Goal: Task Accomplishment & Management: Use online tool/utility

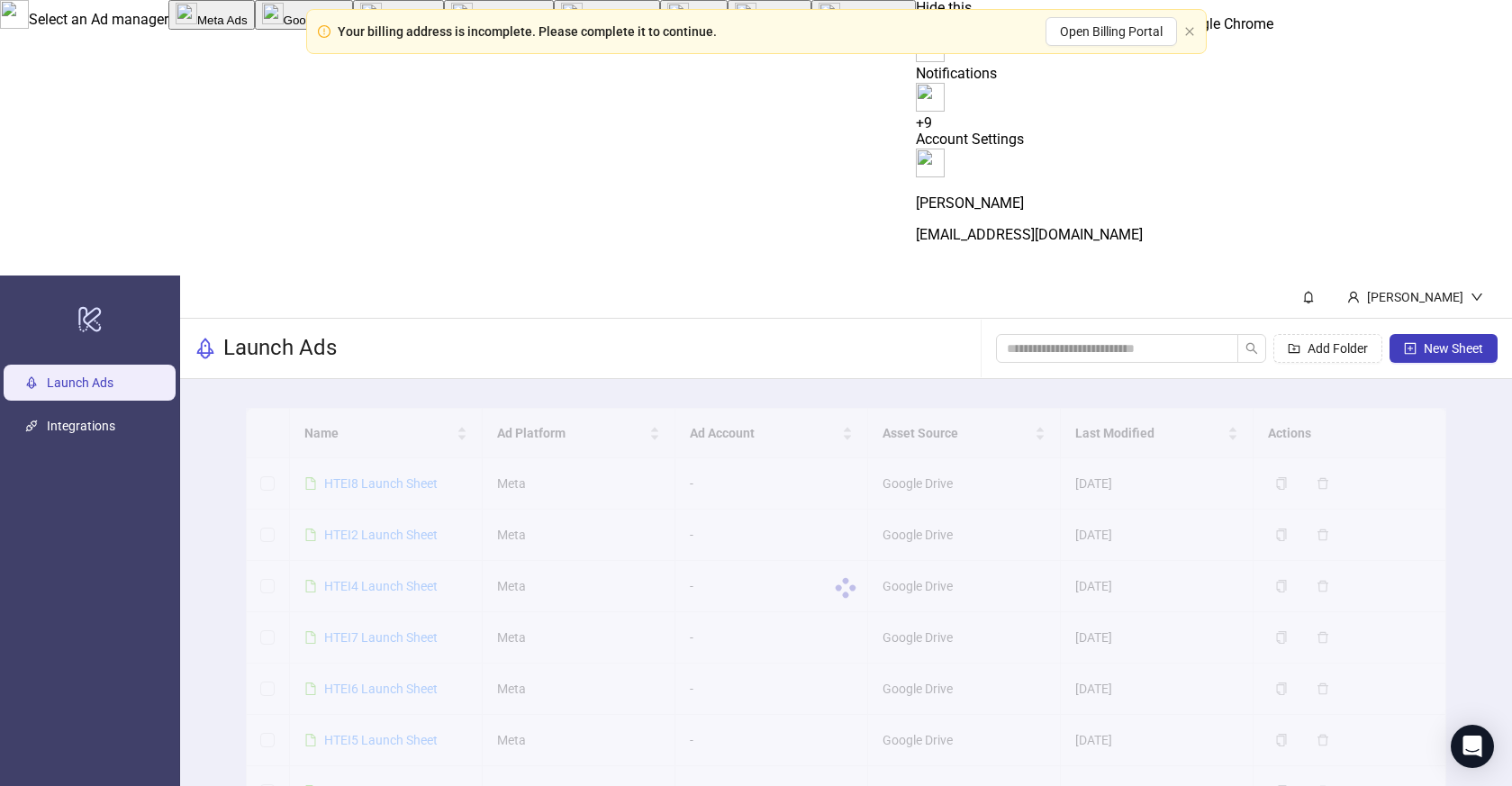
click at [406, 408] on div at bounding box center [846, 588] width 1201 height 361
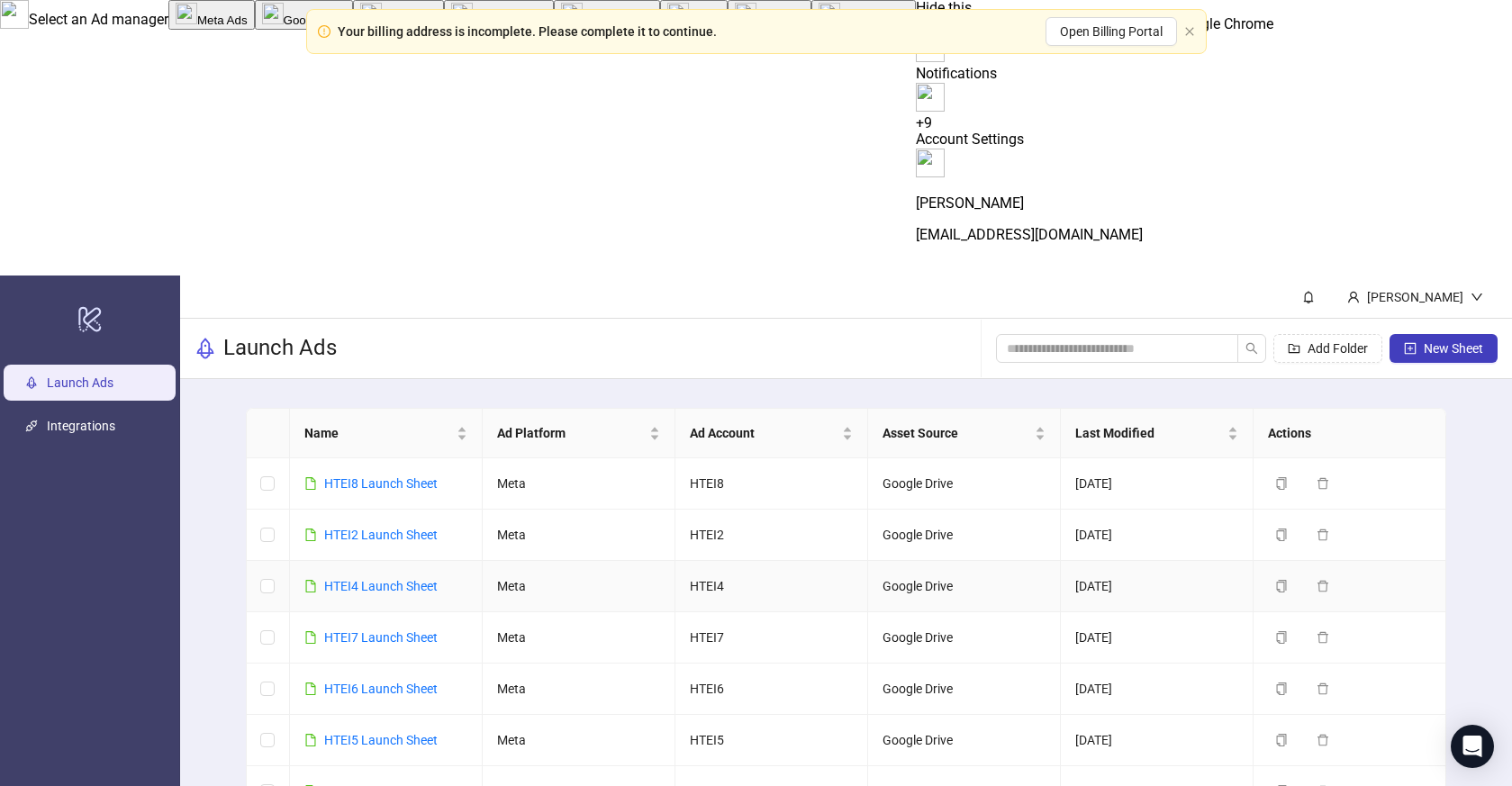
click at [372, 577] on div "HTEI4 Launch Sheet" at bounding box center [380, 587] width 113 height 20
click at [372, 579] on link "HTEI4 Launch Sheet" at bounding box center [380, 586] width 113 height 15
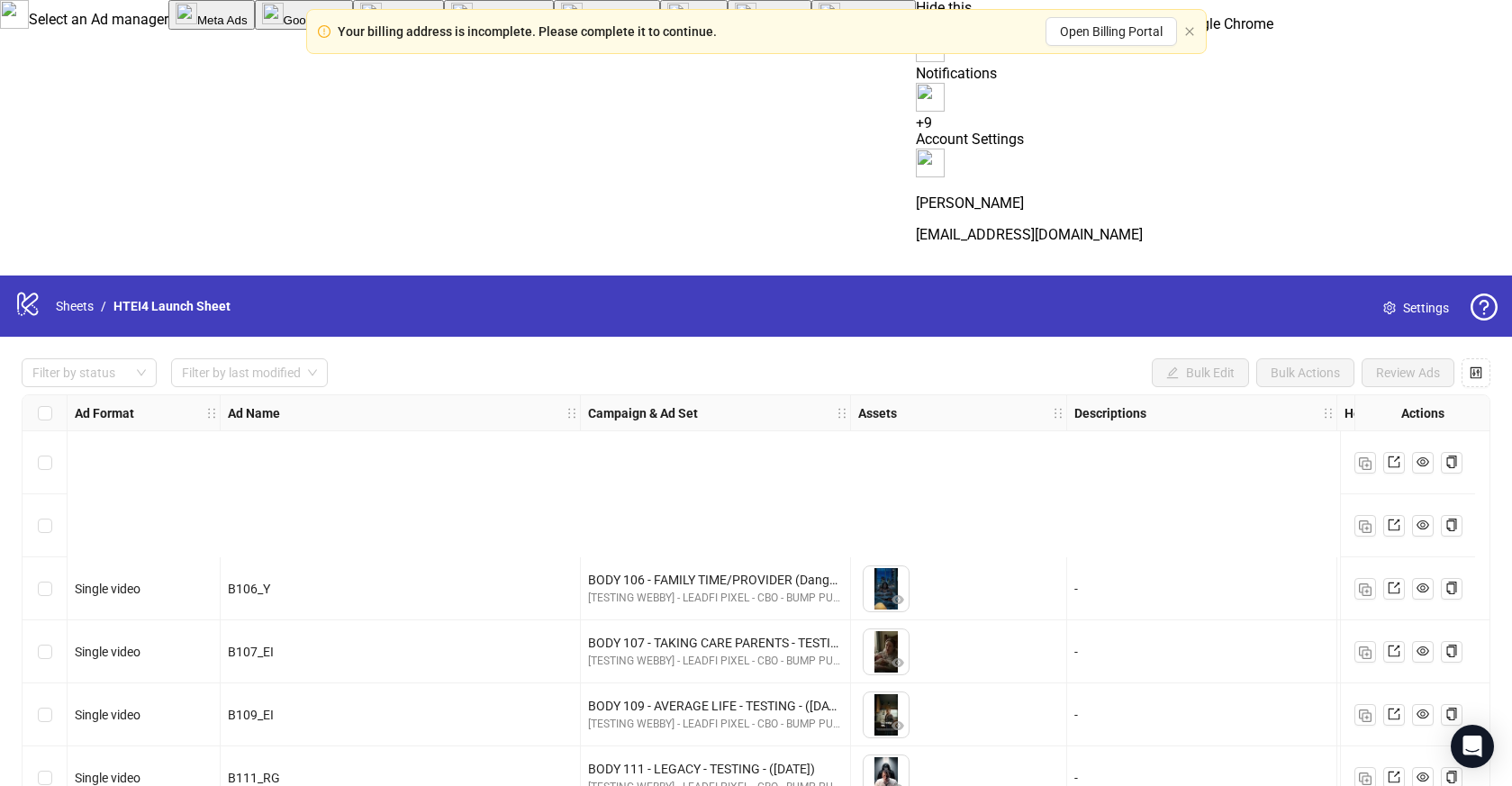
scroll to position [261, 0]
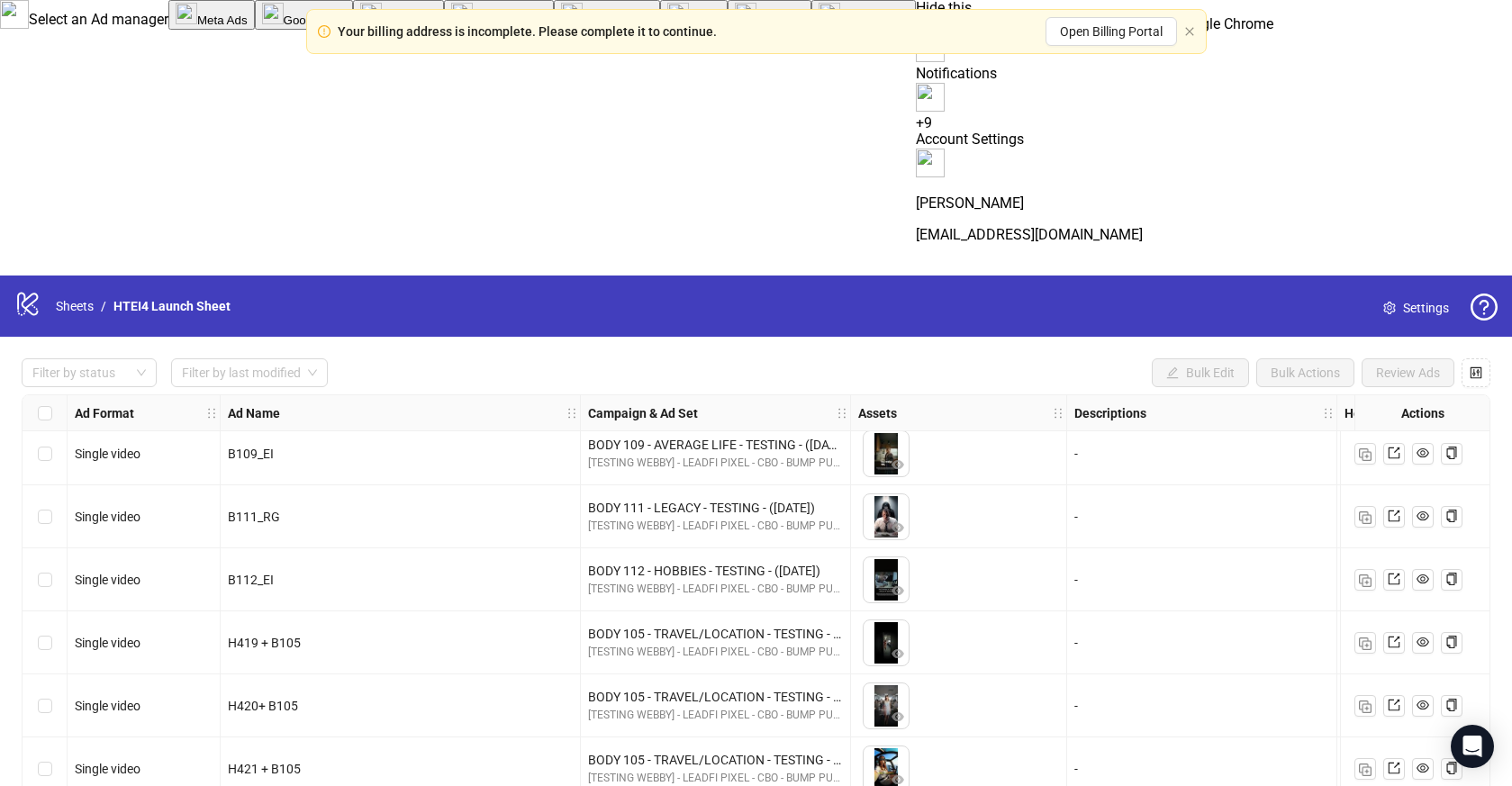
click at [945, 33] on img at bounding box center [929, 47] width 28 height 28
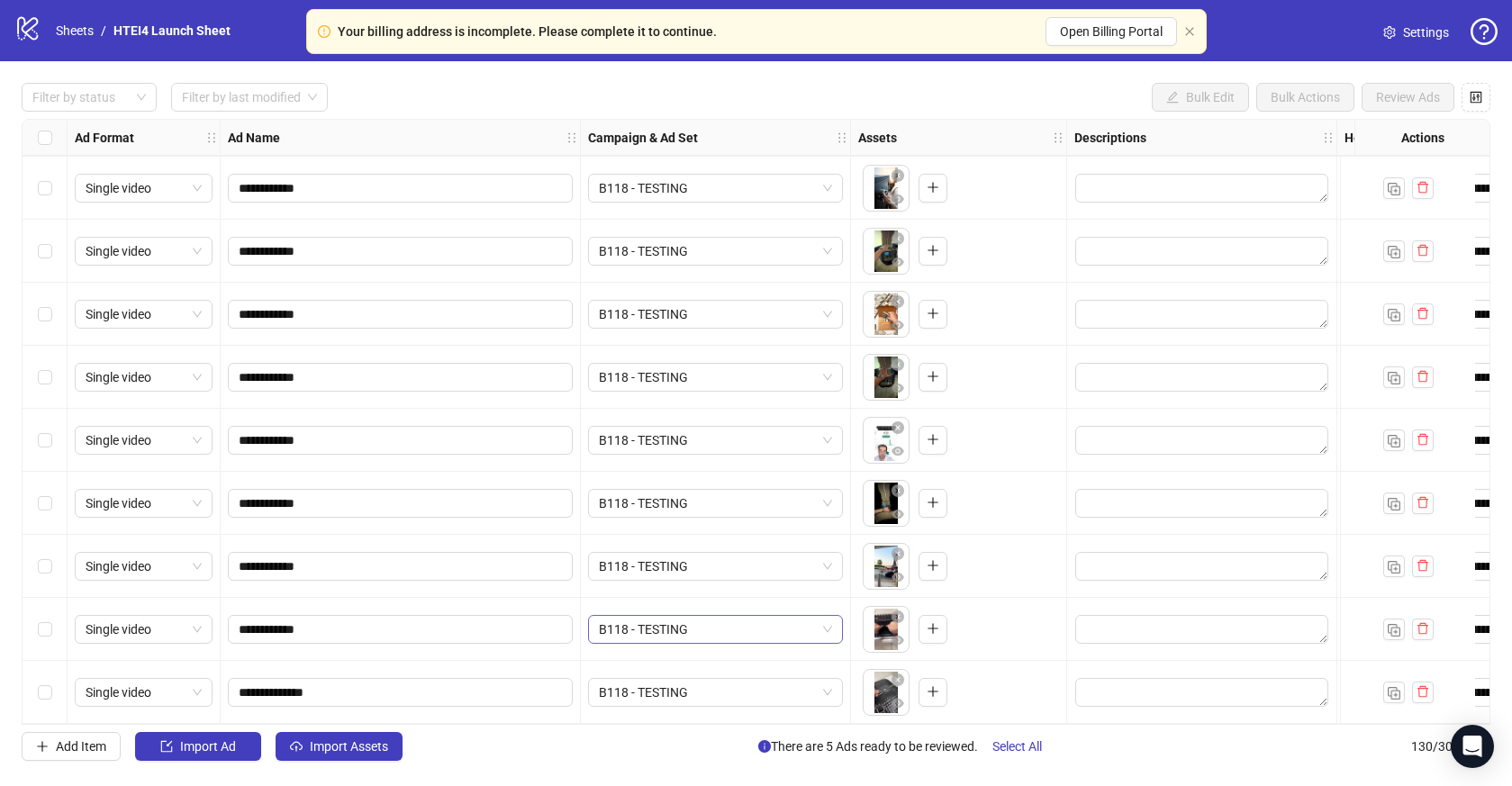
scroll to position [7635, 0]
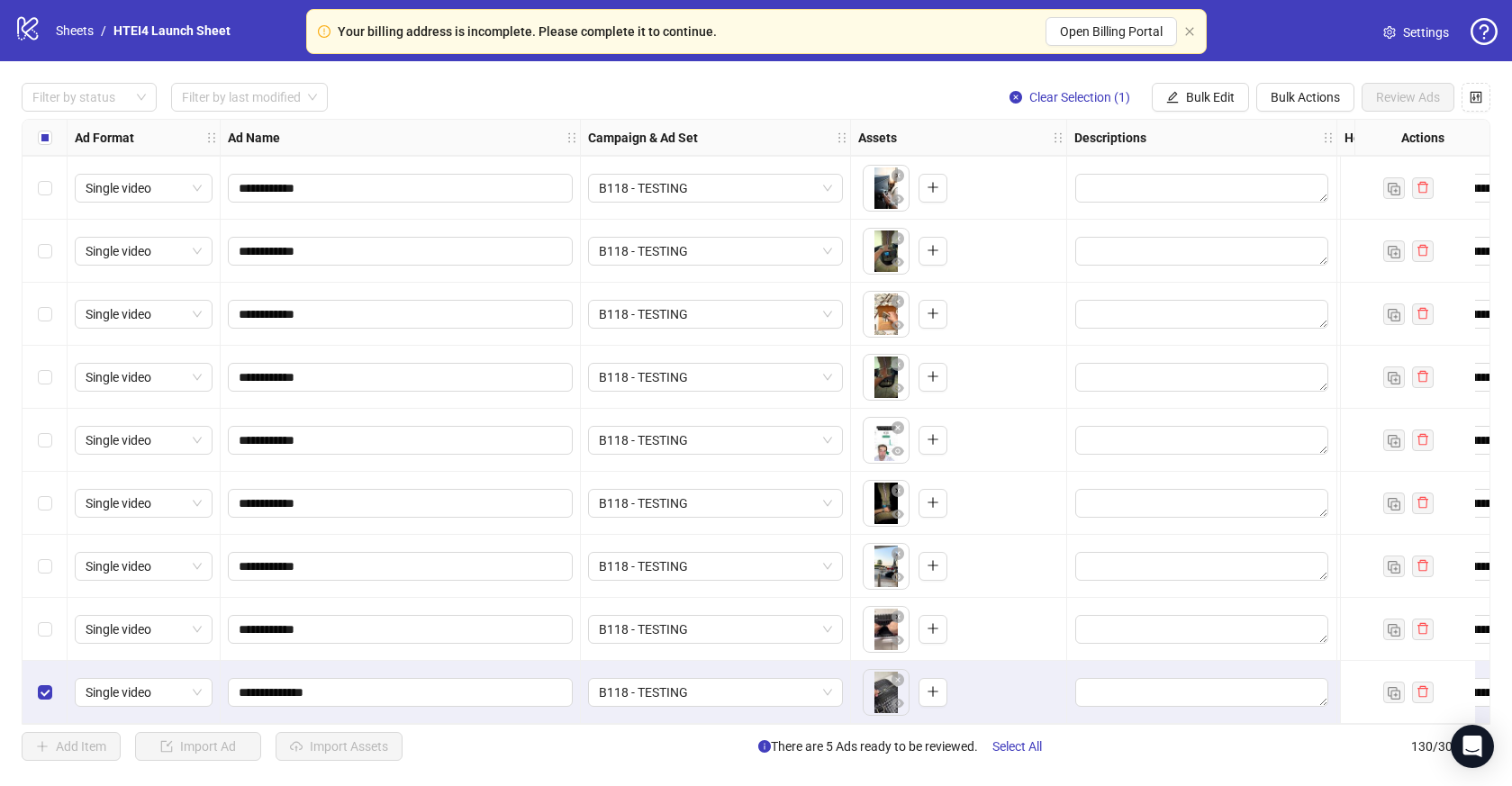
click at [62, 630] on div "Select row 129" at bounding box center [45, 630] width 45 height 63
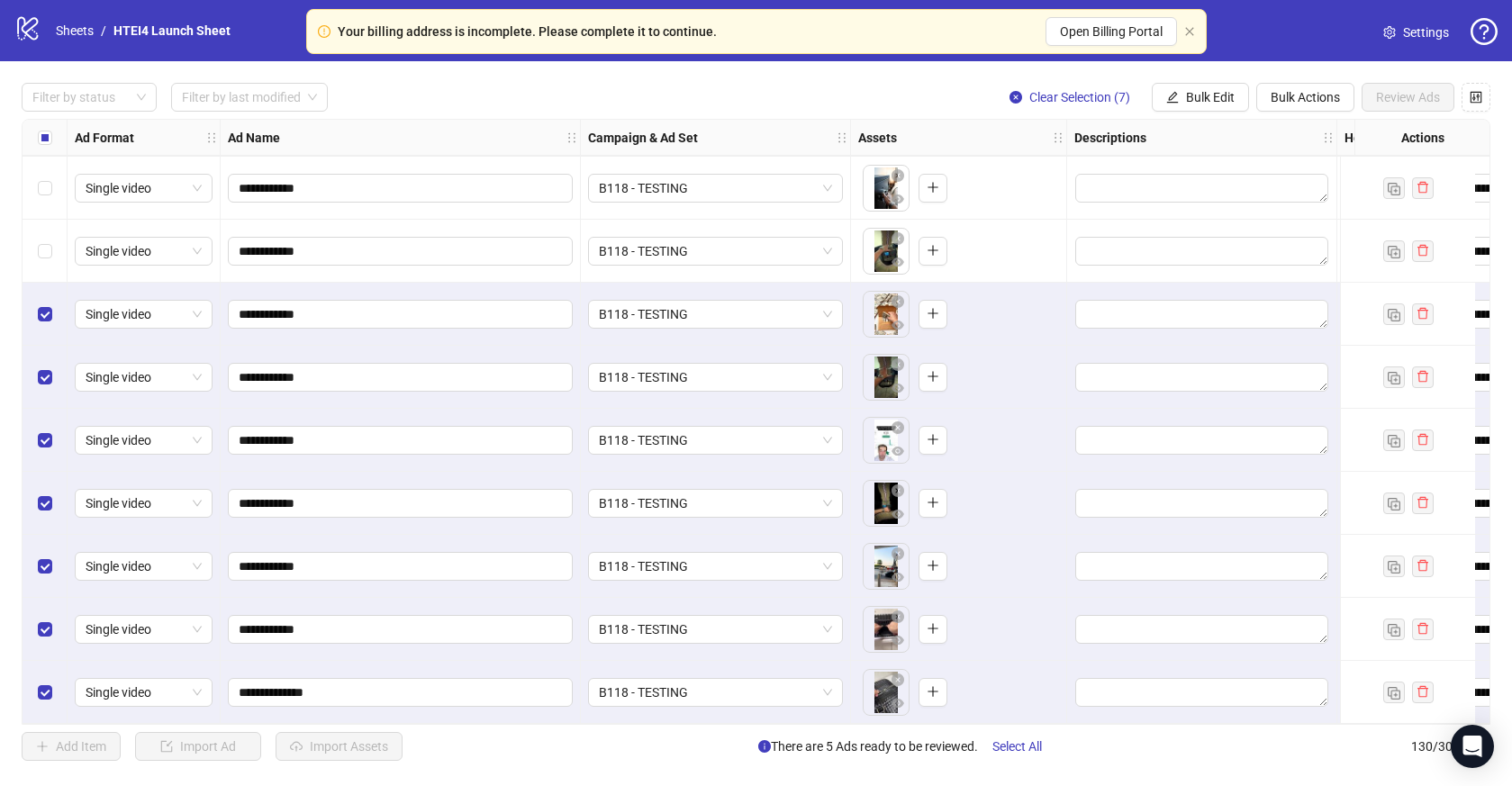
click at [48, 220] on div "Select row 123" at bounding box center [45, 252] width 45 height 63
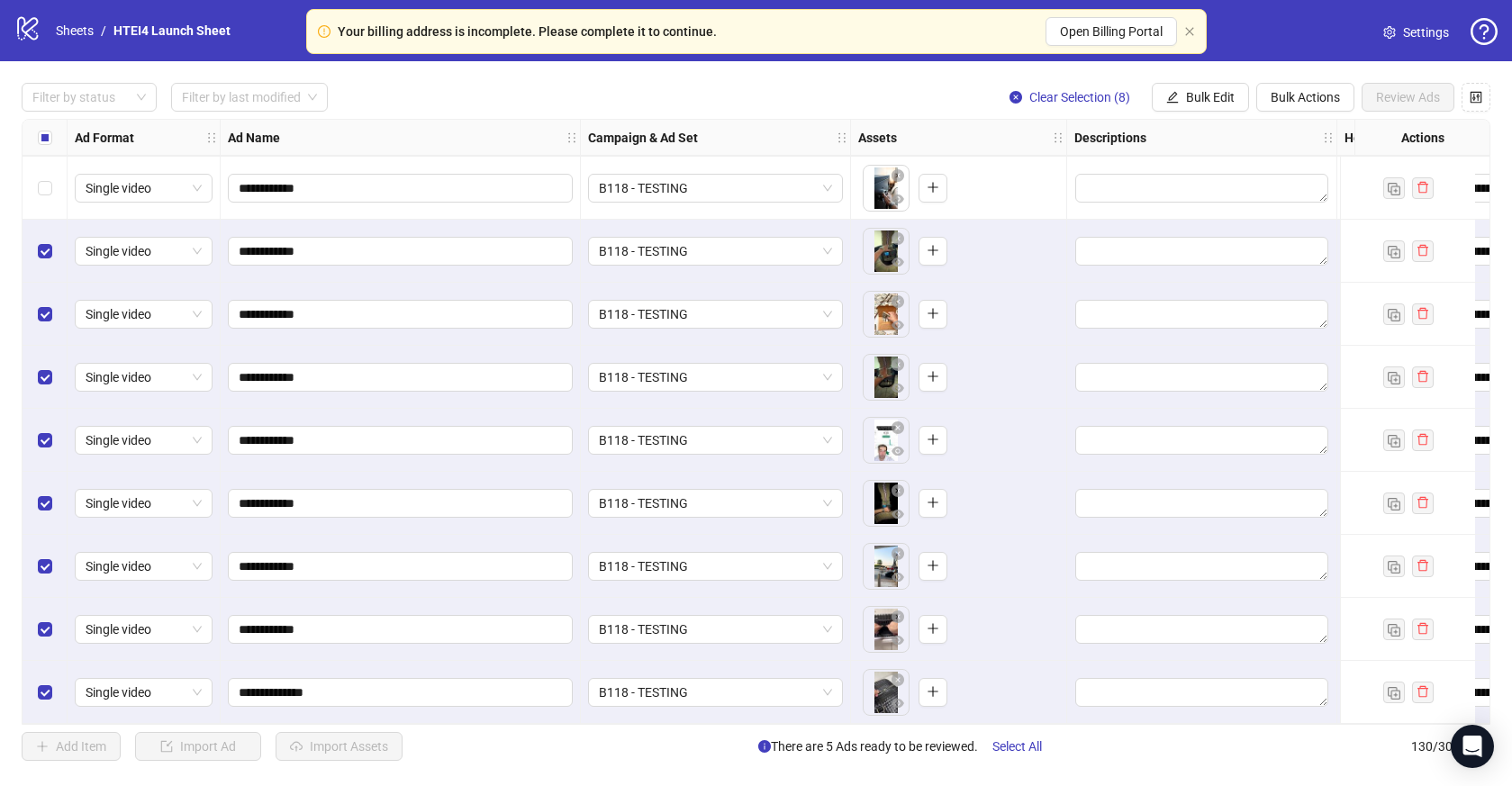
scroll to position [7521, 0]
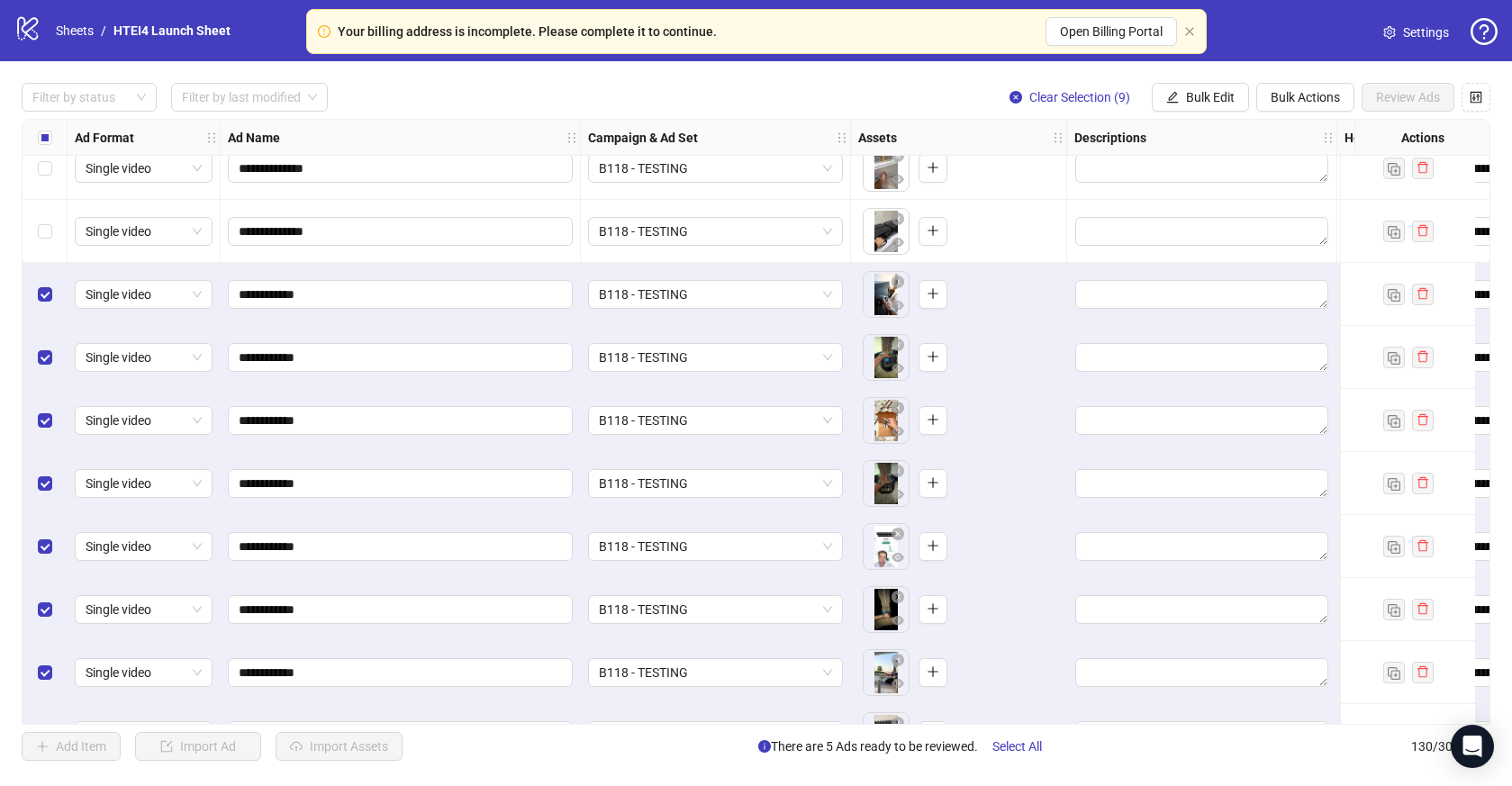
click at [45, 243] on div "Select row 121" at bounding box center [45, 231] width 45 height 63
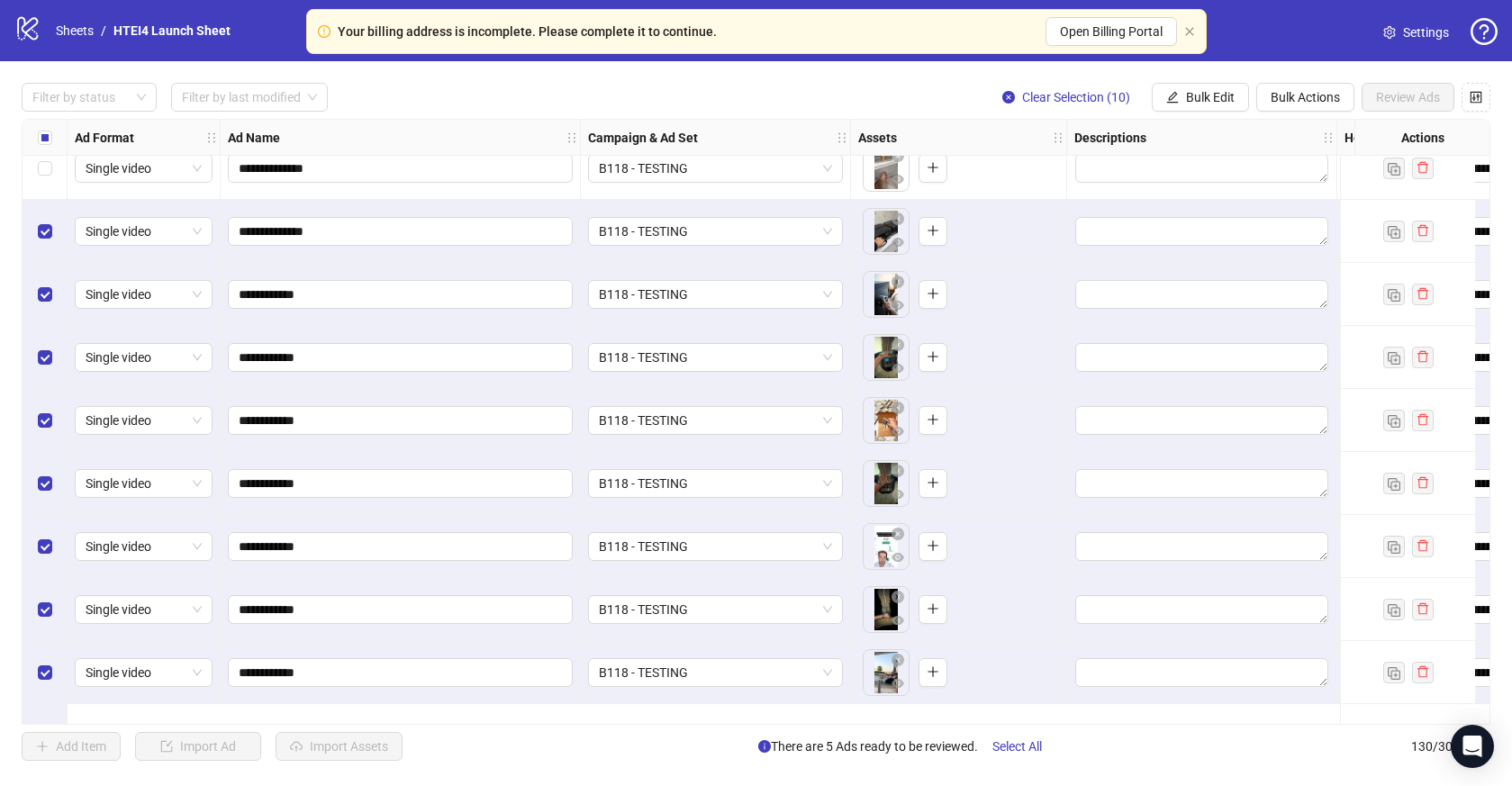
scroll to position [7337, 0]
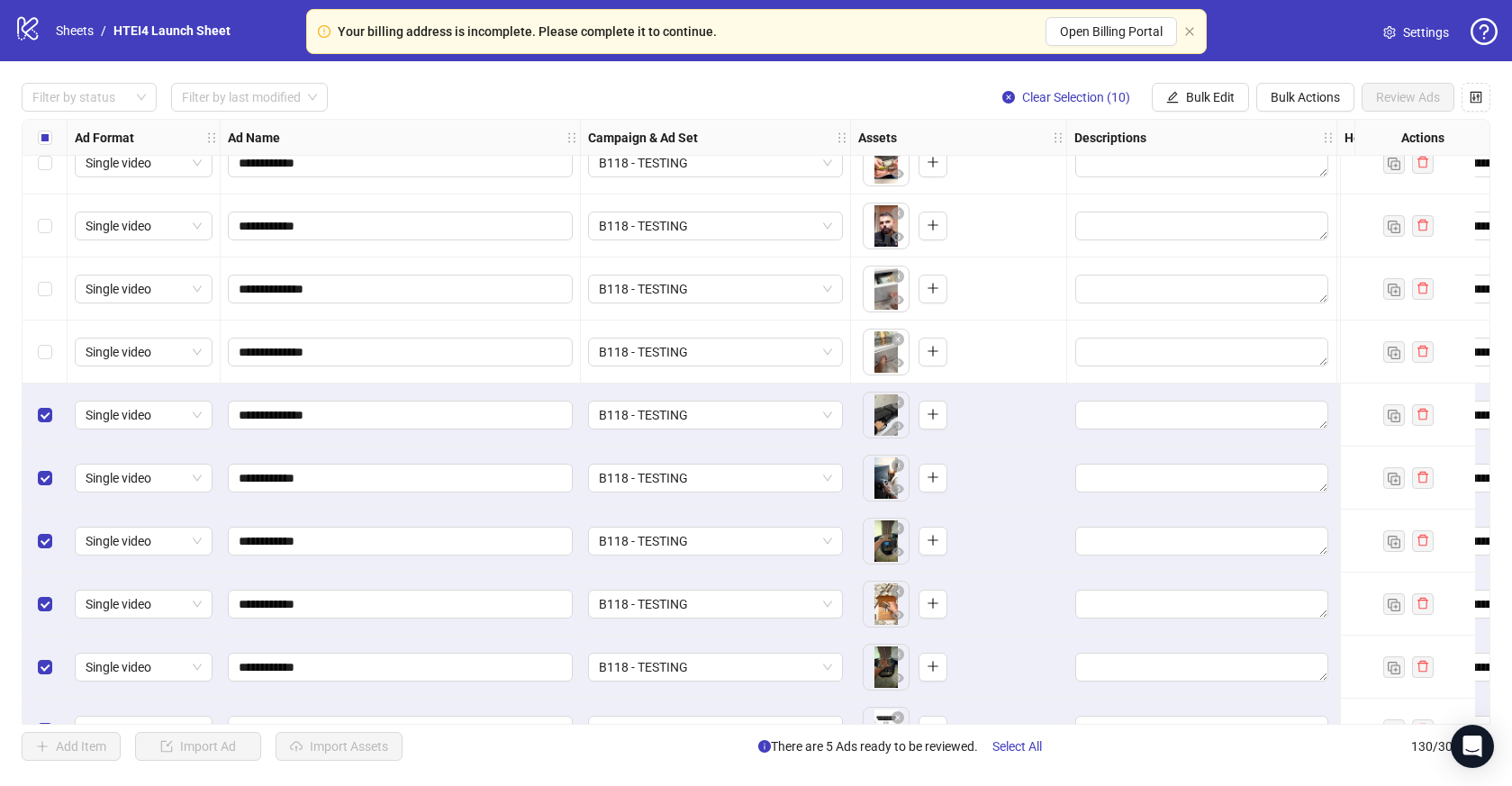
click at [41, 332] on div "Select row 120" at bounding box center [45, 352] width 45 height 63
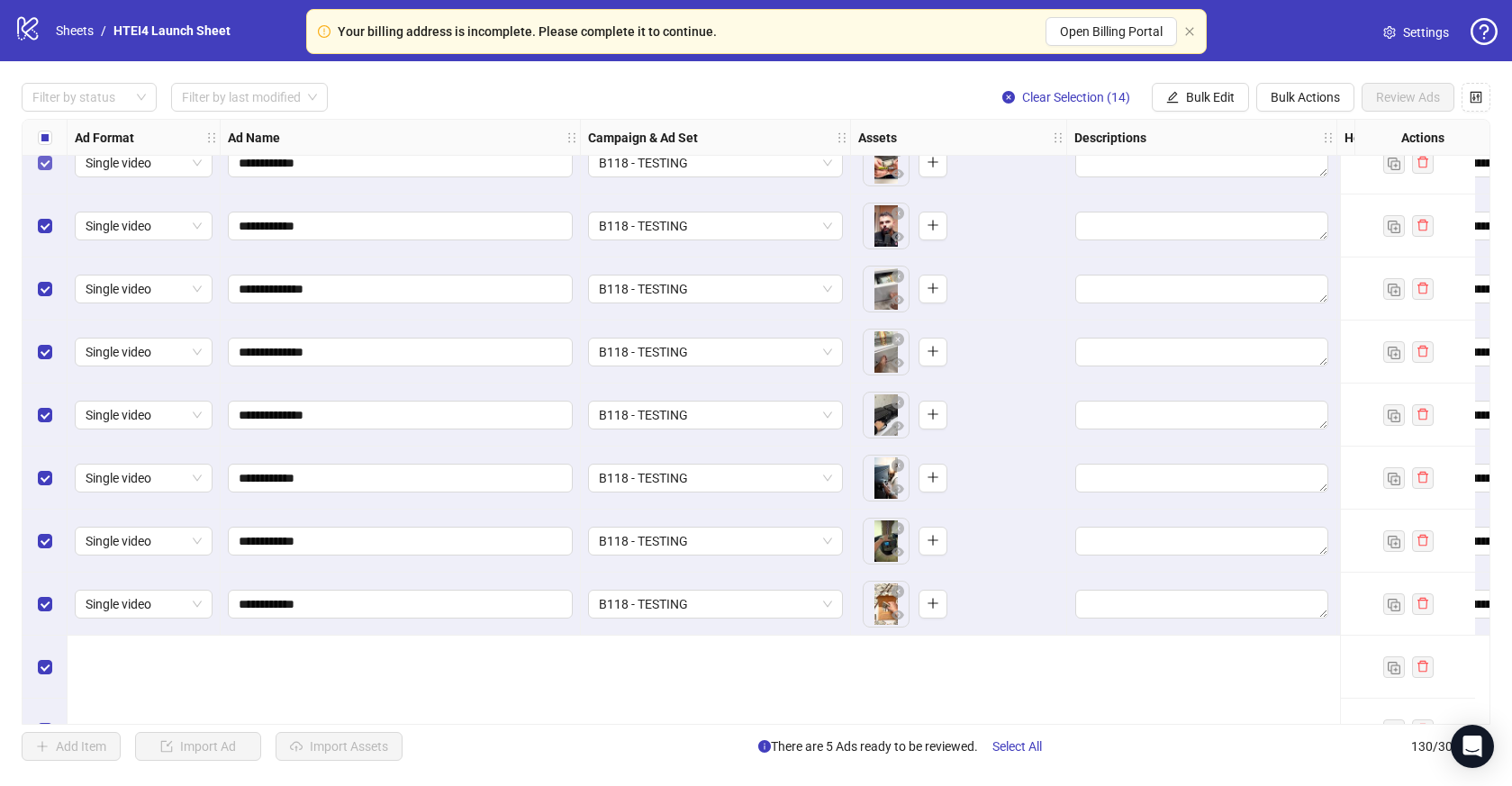
scroll to position [7051, 0]
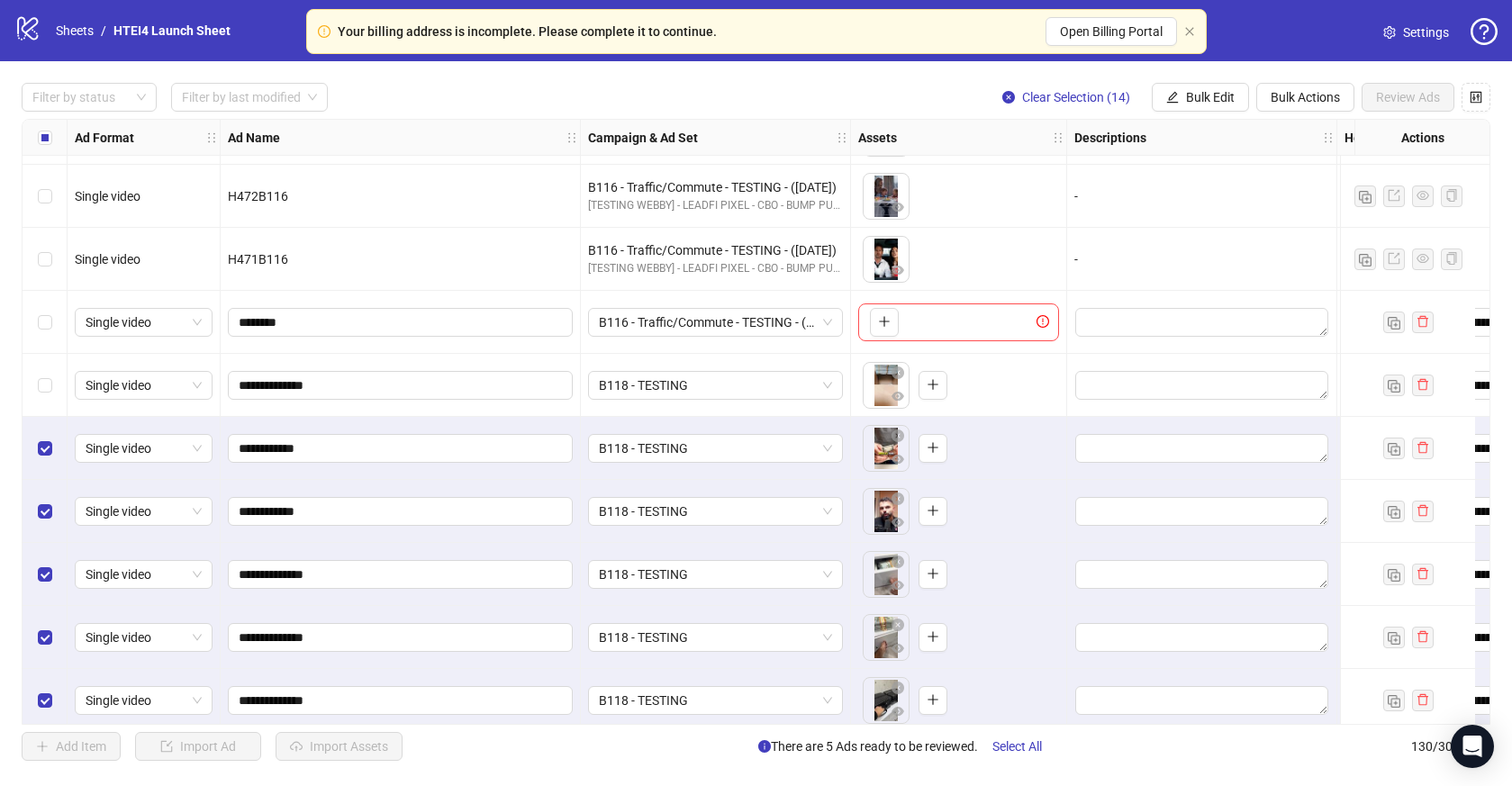
click at [47, 373] on div "Select row 116" at bounding box center [45, 385] width 45 height 63
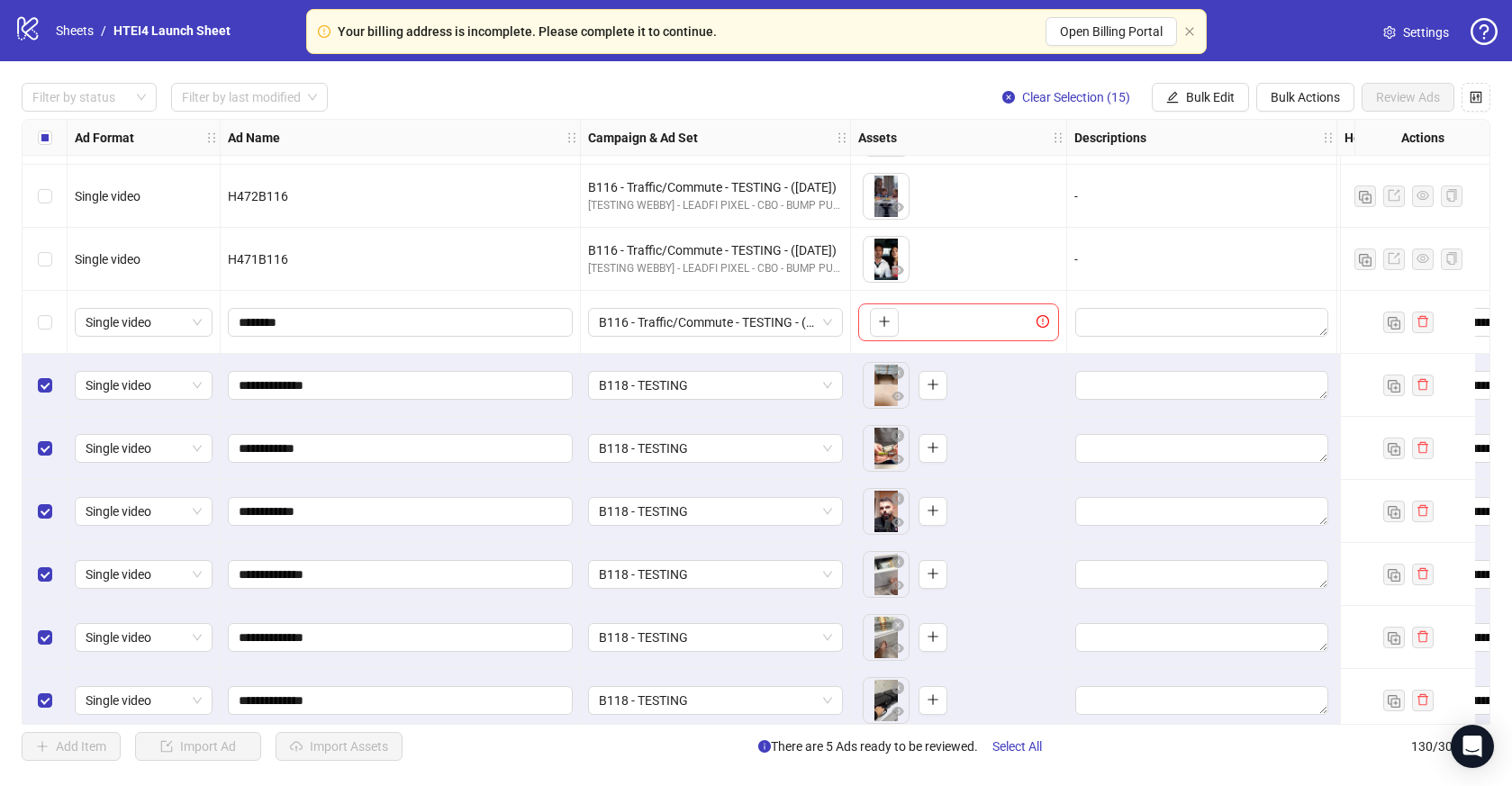
click at [47, 310] on div "Select row 115" at bounding box center [45, 322] width 45 height 63
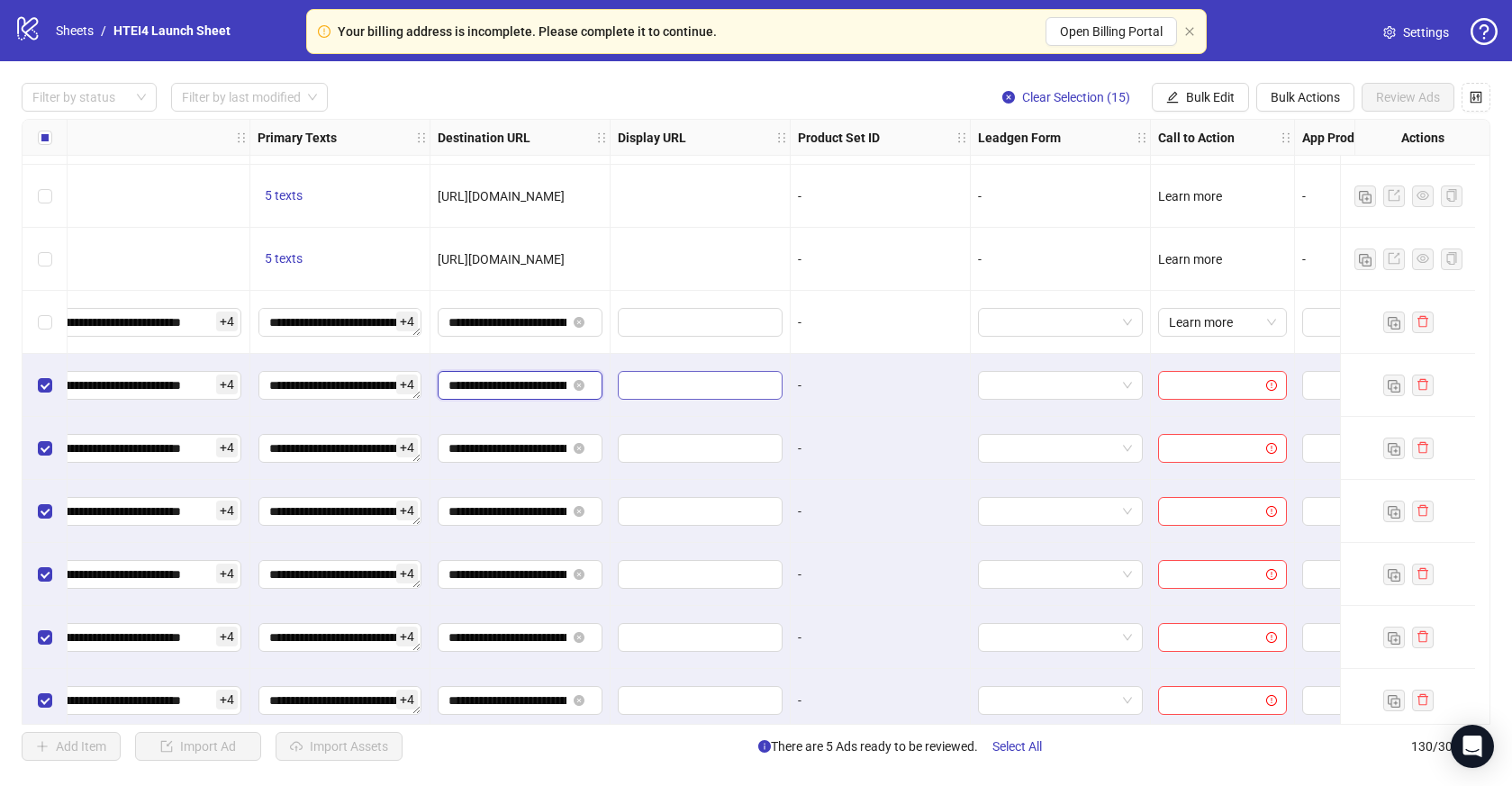
scroll to position [0, 144]
drag, startPoint x: 519, startPoint y: 387, endPoint x: 723, endPoint y: 387, distance: 204.0
click at [1234, 99] on button "Bulk Edit" at bounding box center [1200, 96] width 97 height 28
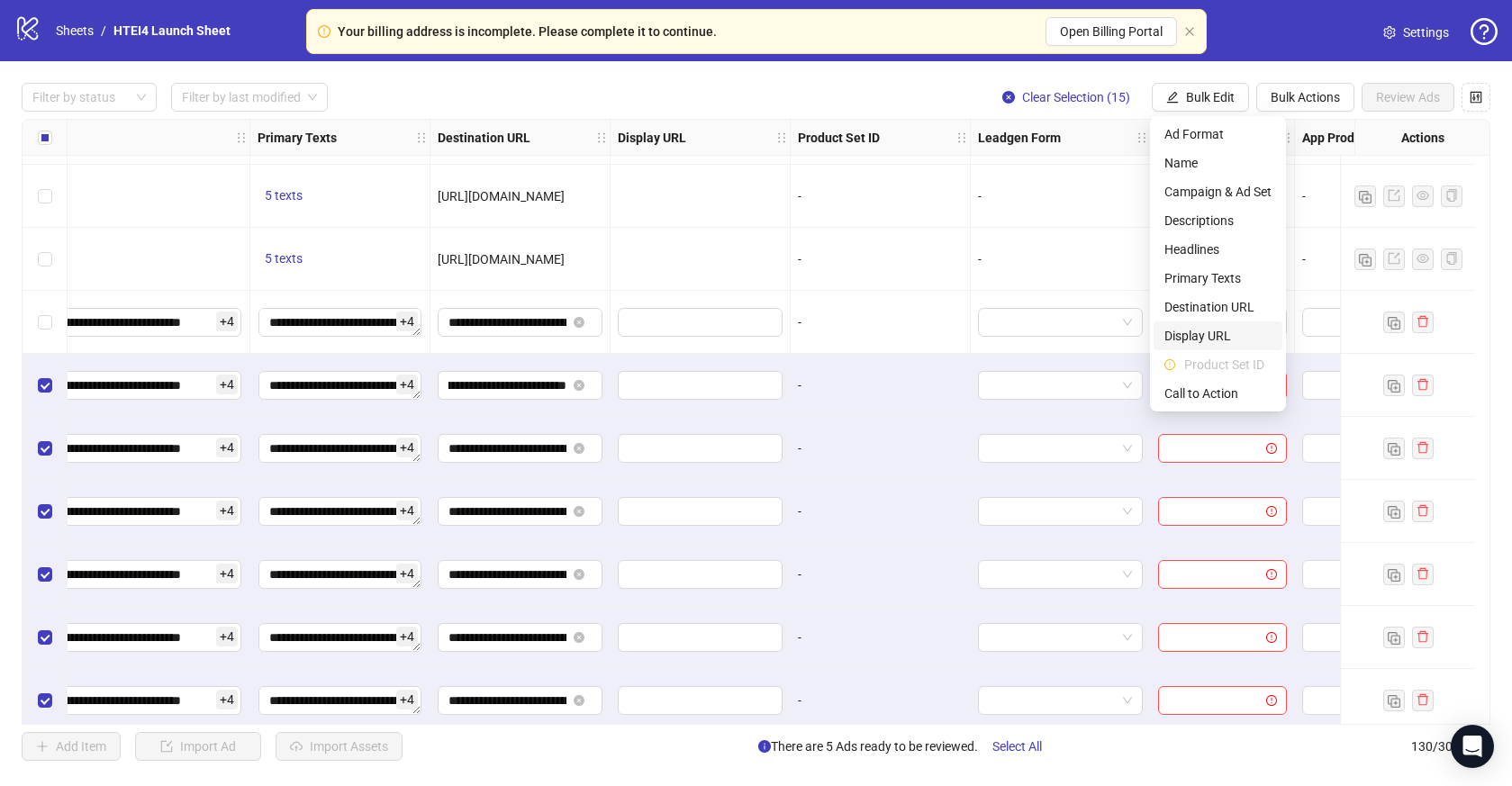
scroll to position [0, 0]
click at [1225, 383] on span "Call to Action" at bounding box center [1217, 393] width 107 height 20
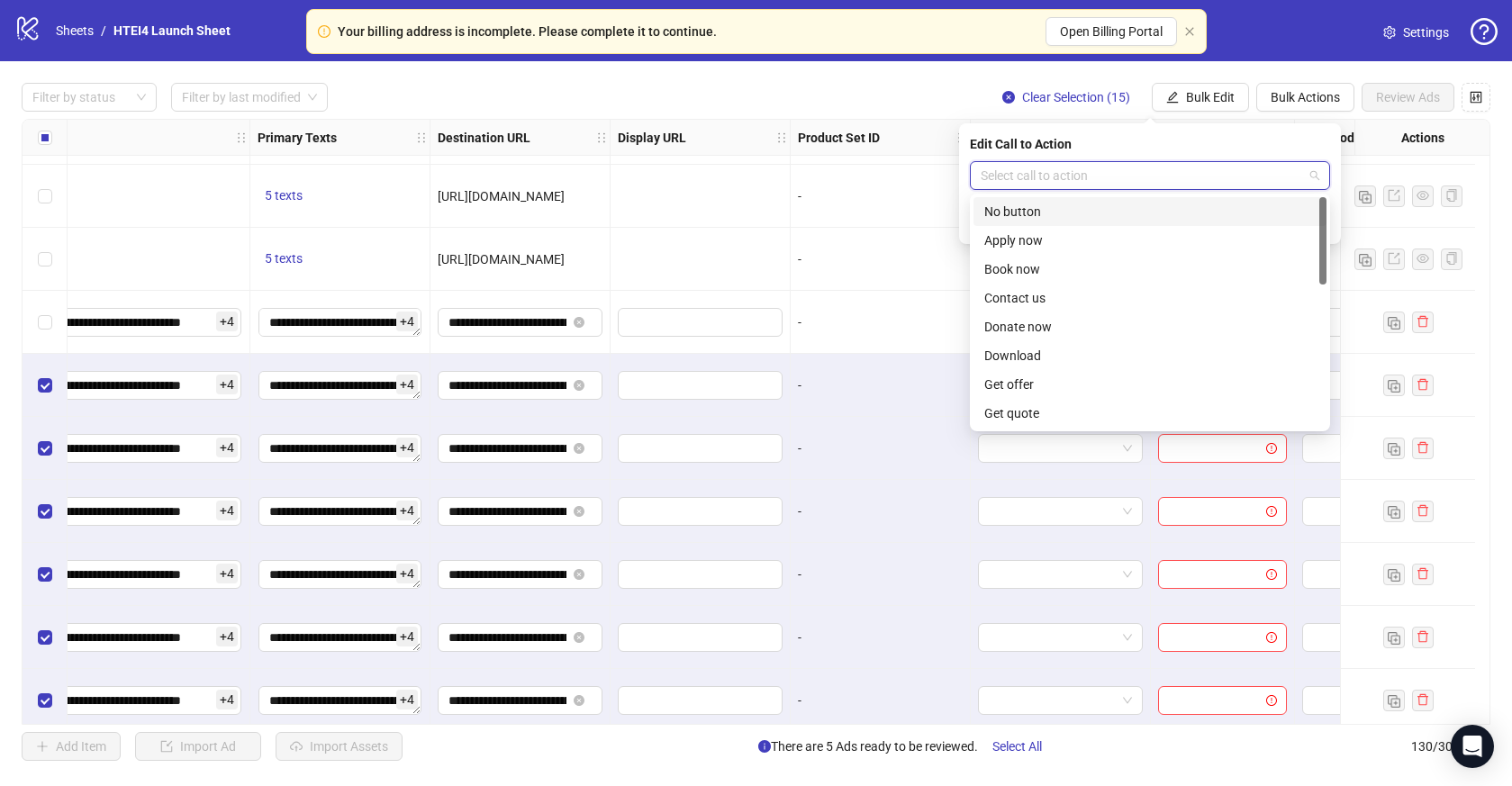
click at [1228, 182] on input "search" at bounding box center [1142, 175] width 322 height 27
type input "*"
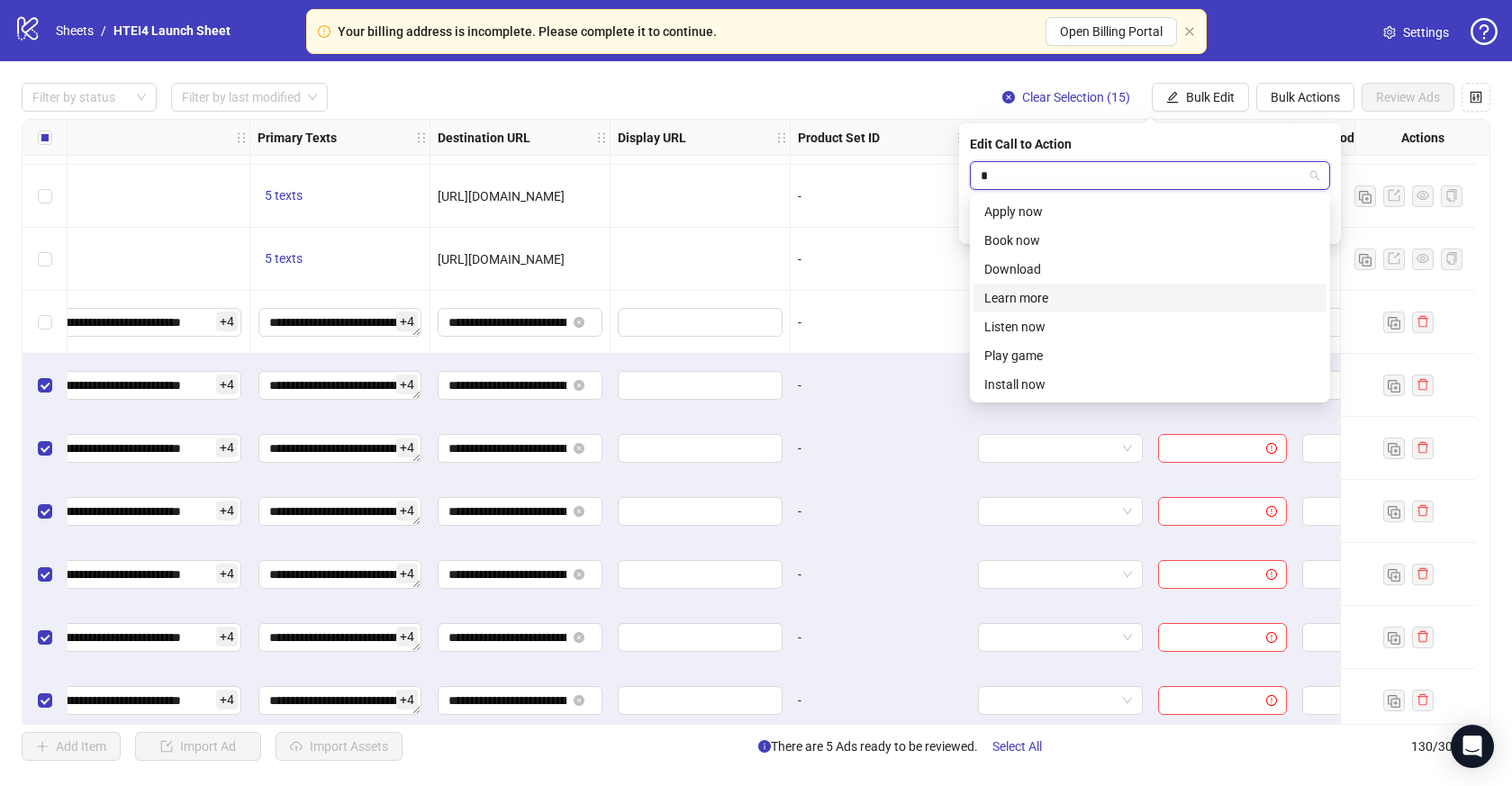
click at [1031, 301] on div "Learn more" at bounding box center [1149, 298] width 331 height 20
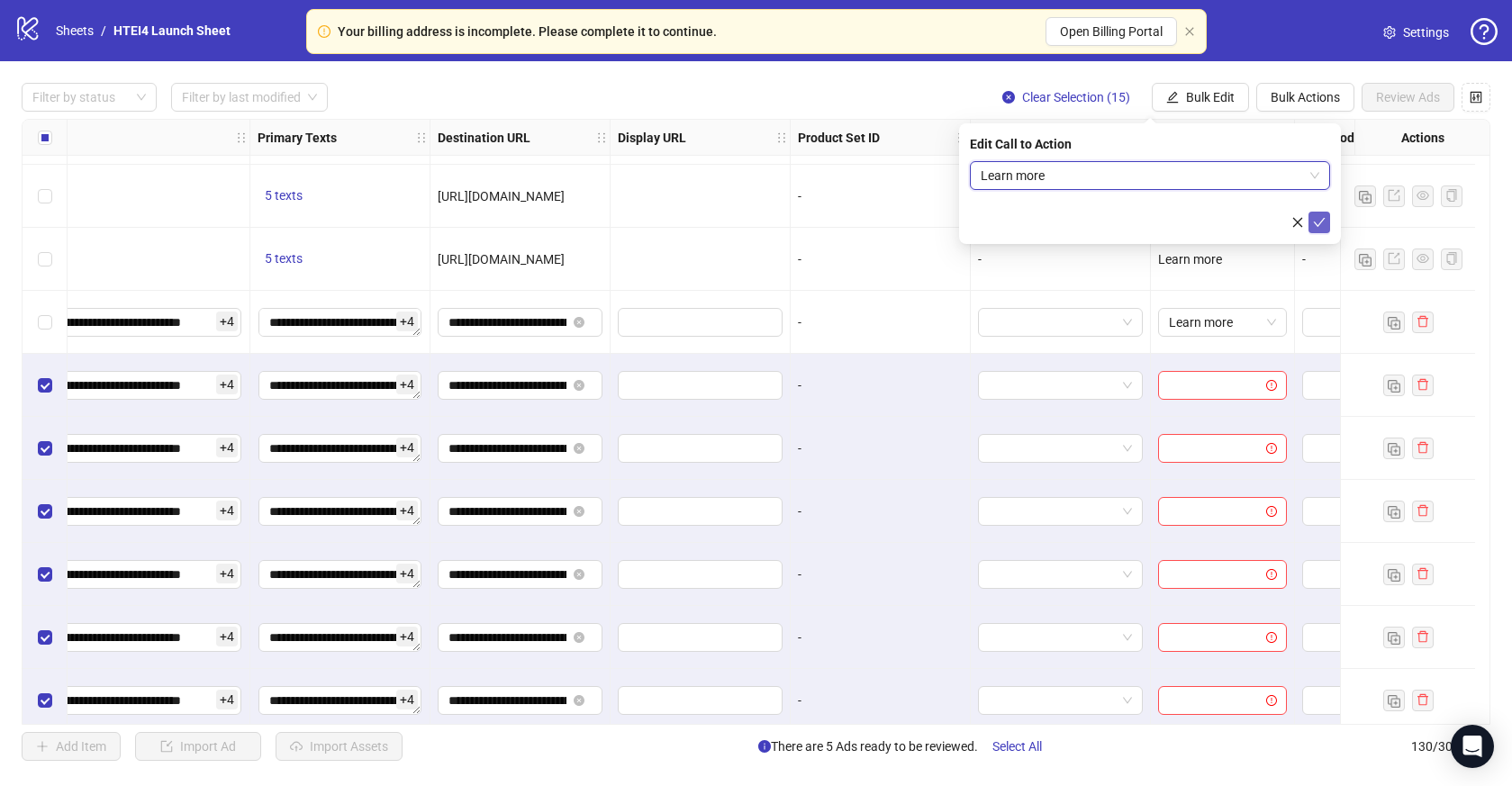
click at [1323, 218] on icon "check" at bounding box center [1319, 222] width 12 height 9
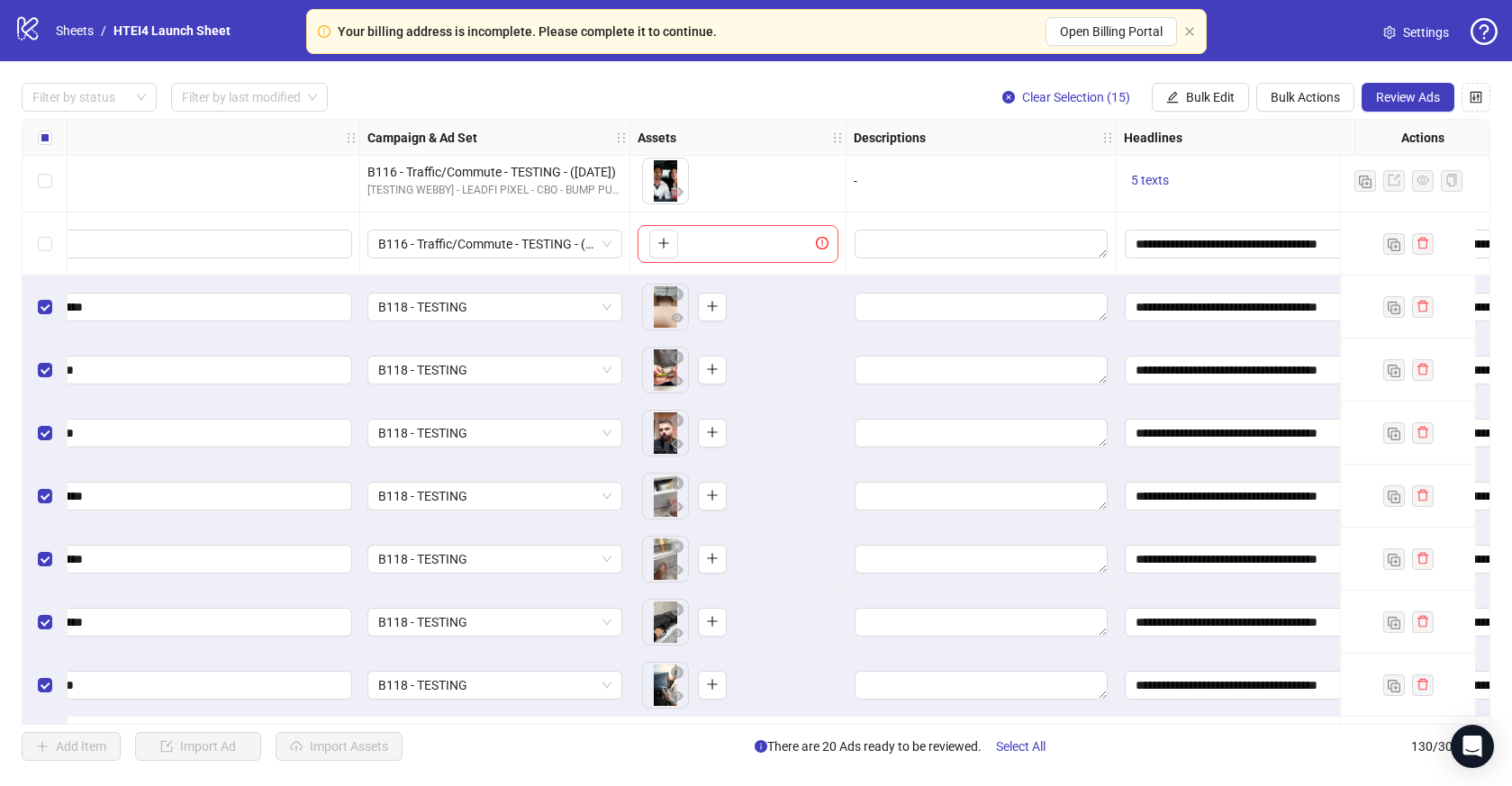
scroll to position [7002, 221]
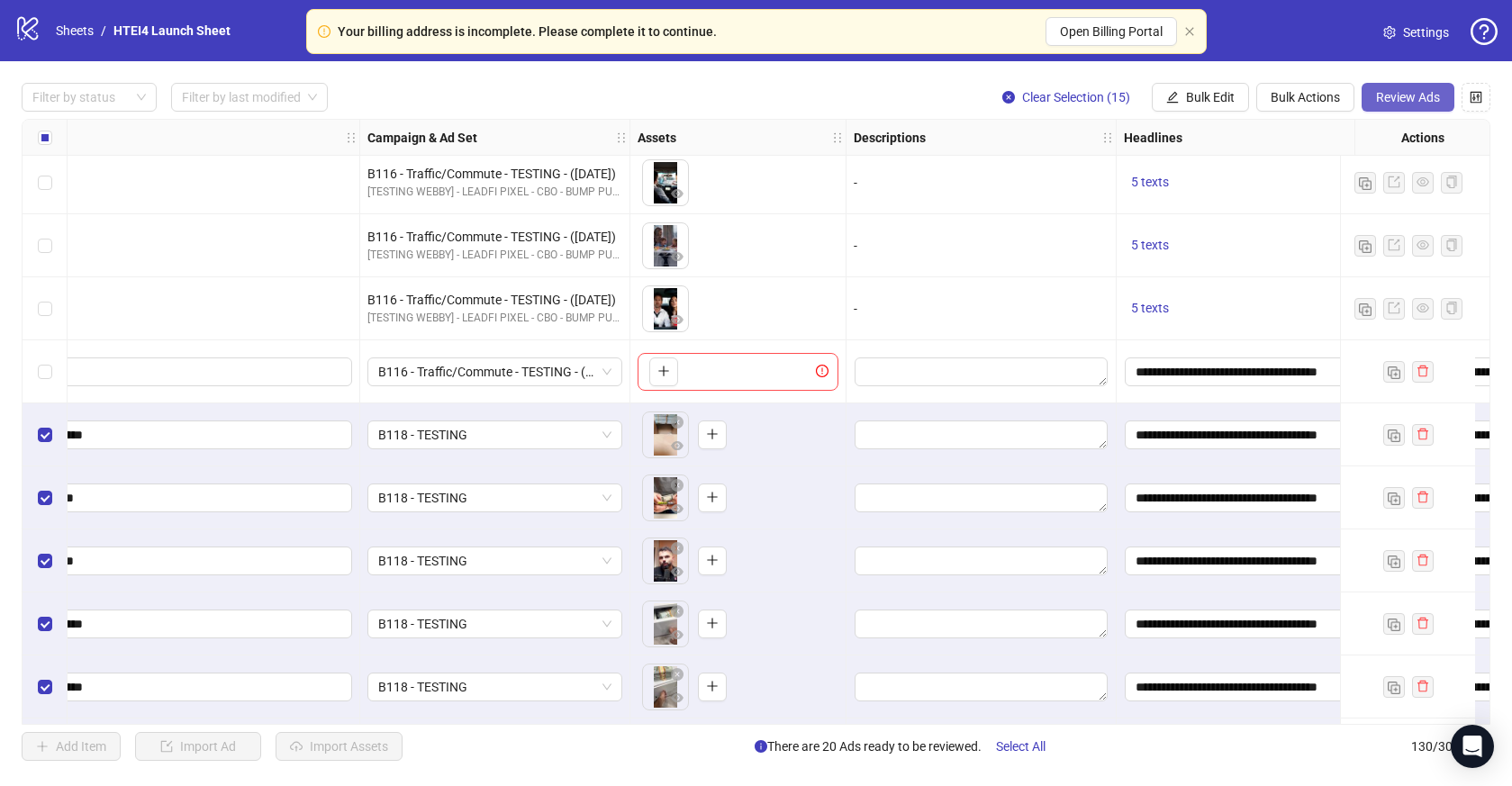
click at [1420, 91] on span "Review Ads" at bounding box center [1408, 97] width 64 height 15
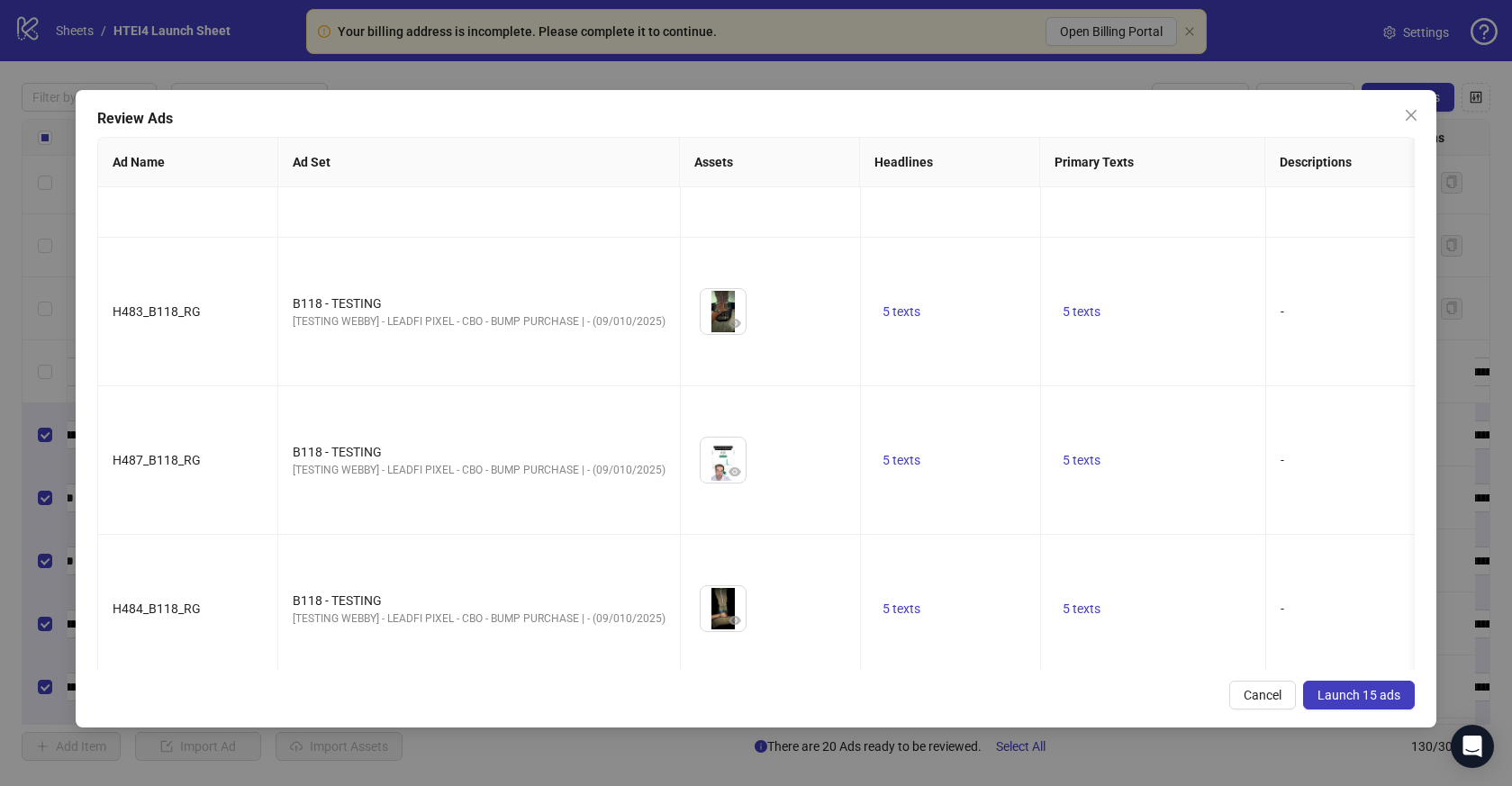
scroll to position [1449, 0]
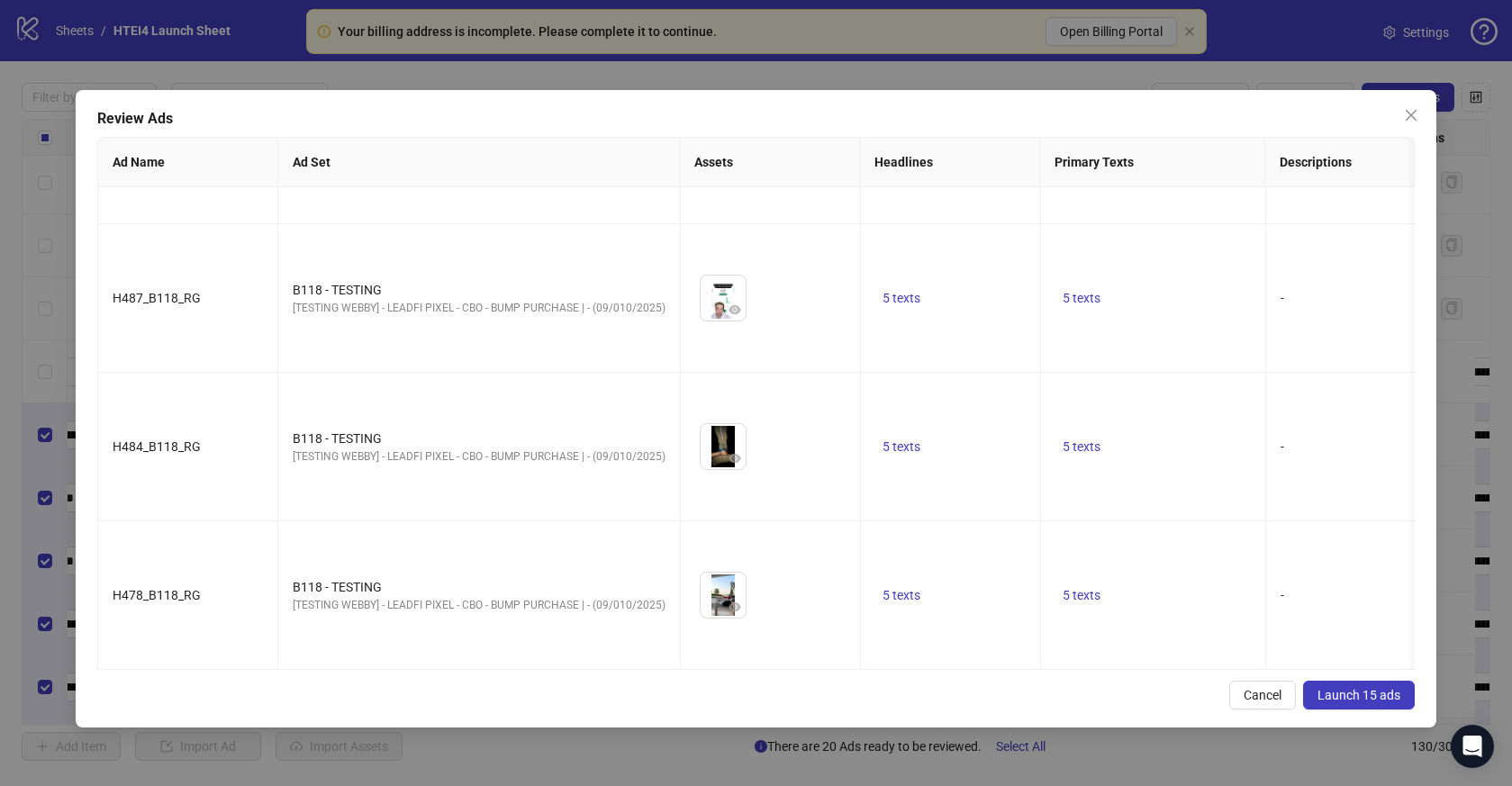
click at [1402, 695] on button "Launch 15 ads" at bounding box center [1359, 695] width 112 height 28
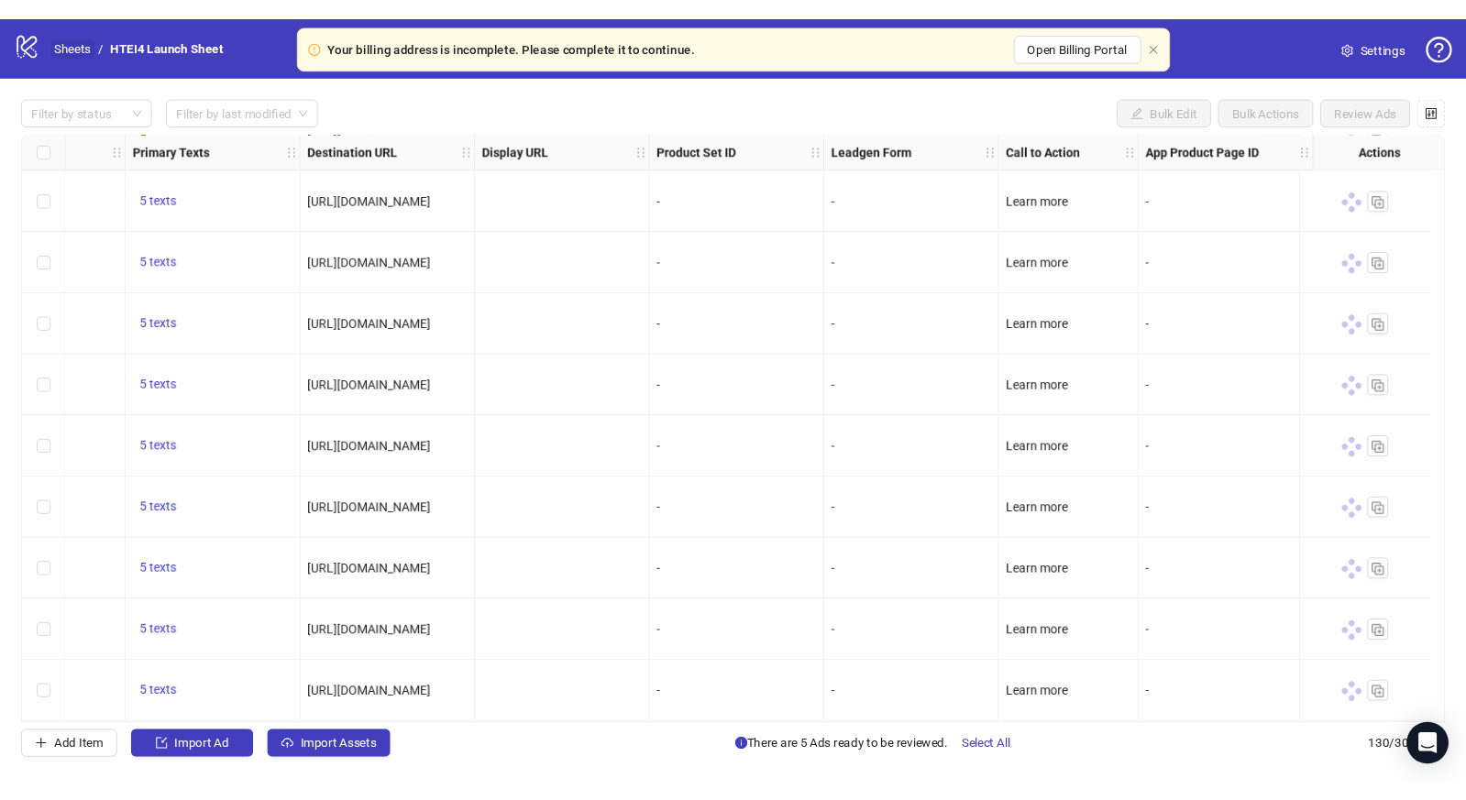
scroll to position [7771, 0]
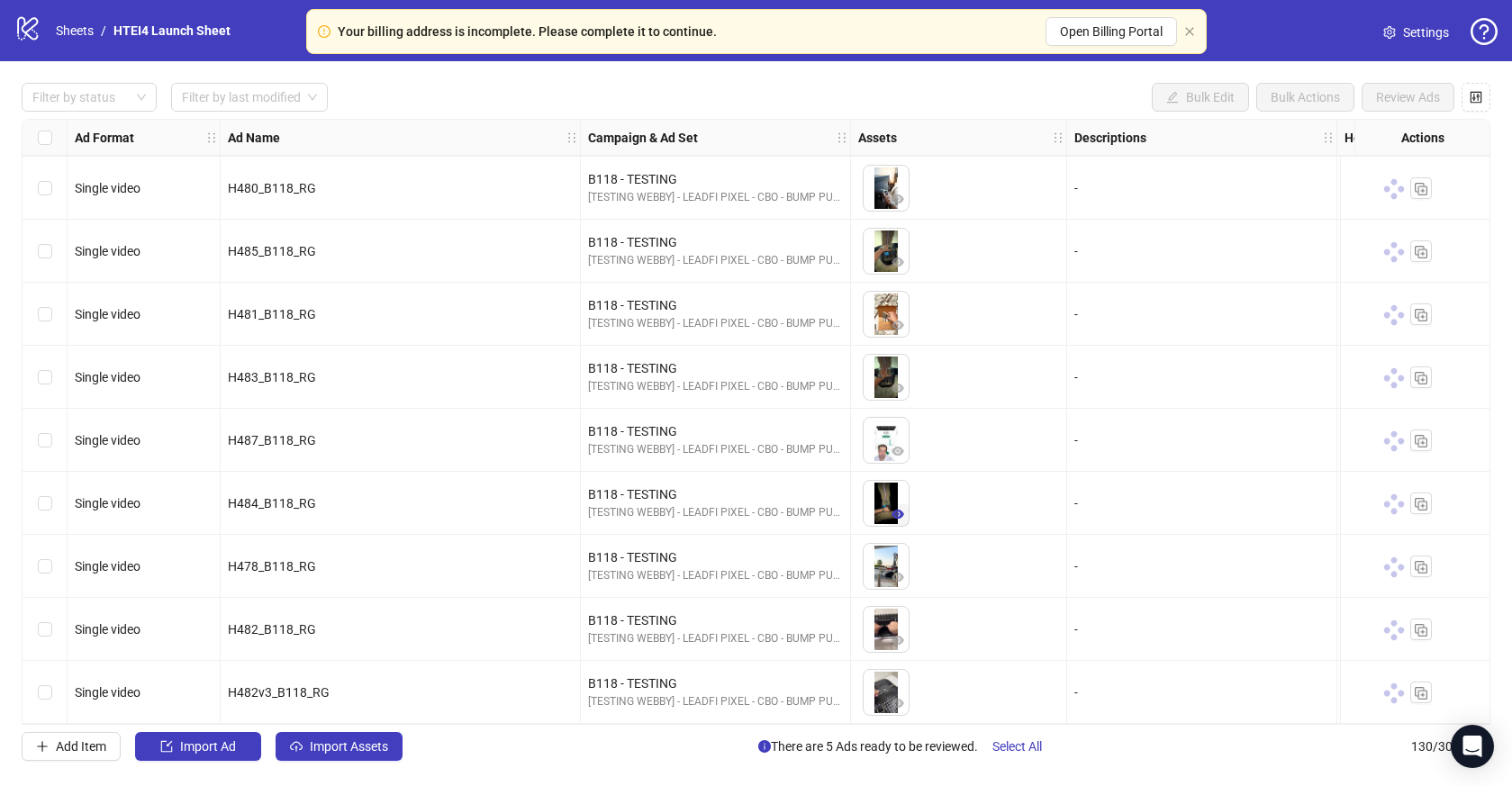
click at [898, 510] on icon "eye" at bounding box center [897, 514] width 13 height 9
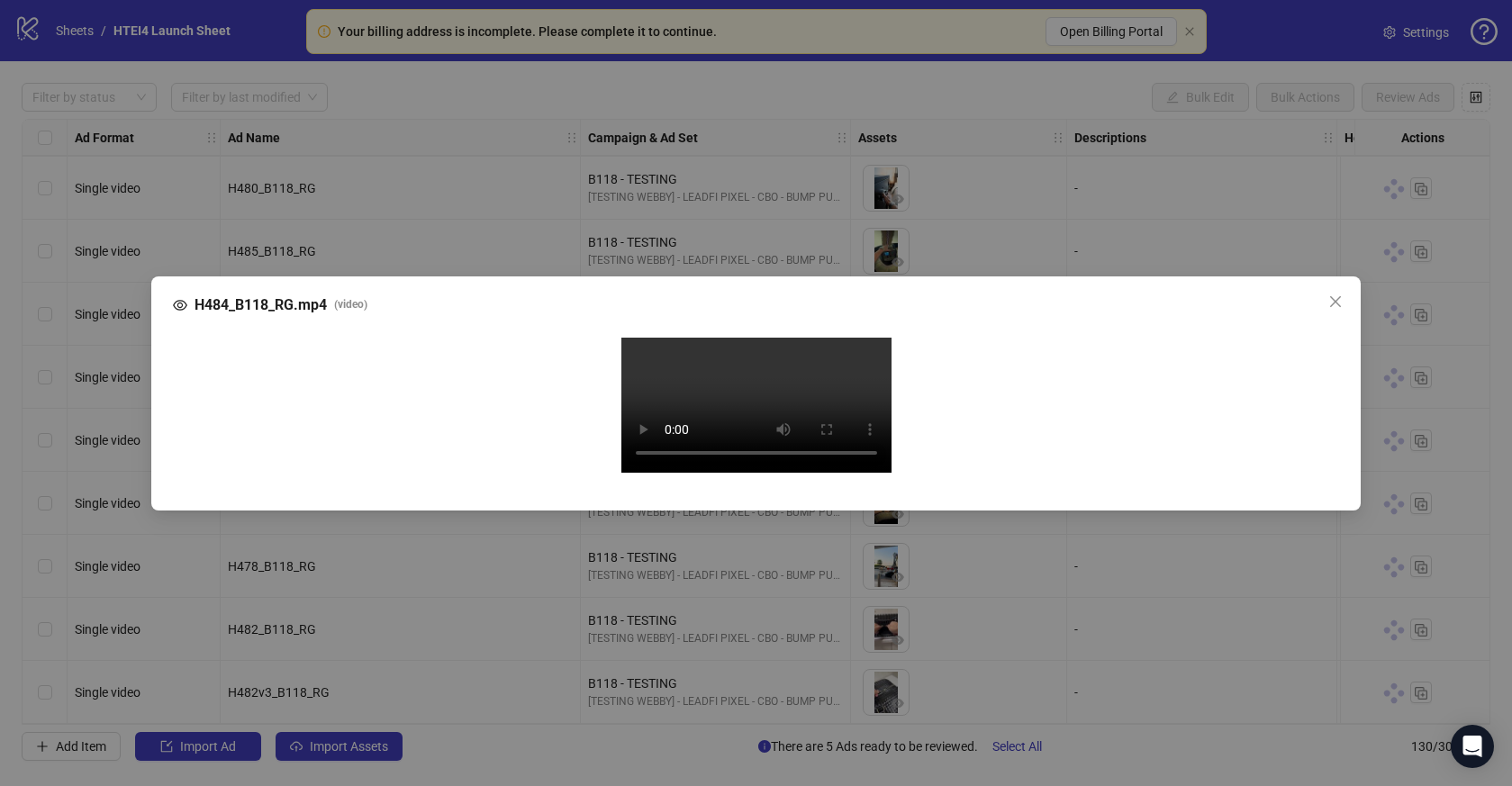
click at [1480, 459] on div "H484_B118_RG.mp4 ( video ) Your browser does not support the video tag." at bounding box center [756, 393] width 1512 height 786
